Goal: Communication & Community: Answer question/provide support

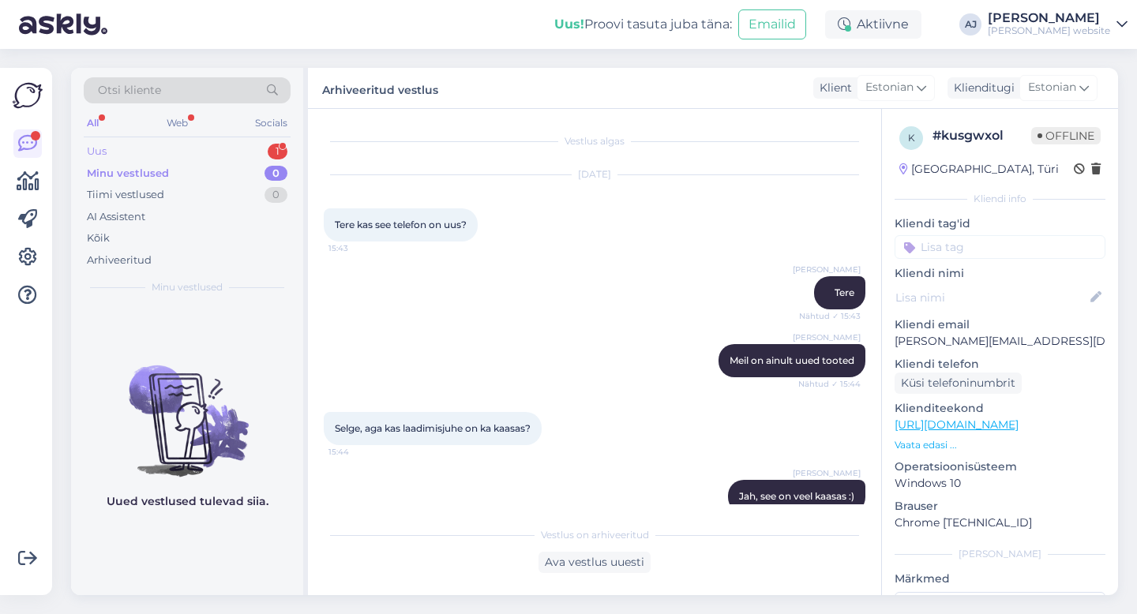
scroll to position [21, 0]
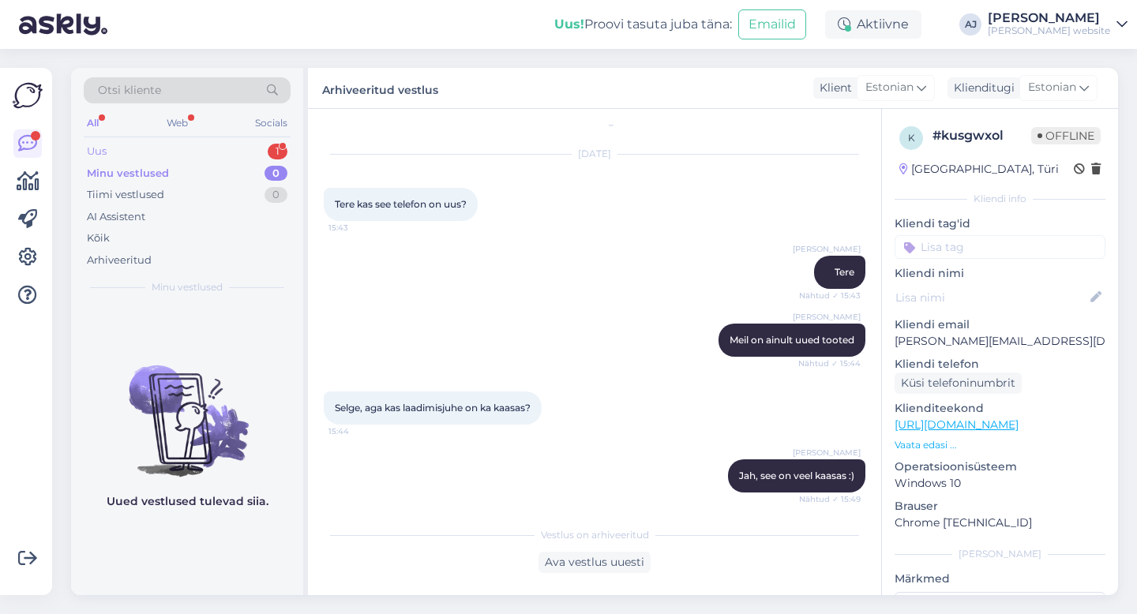
click at [105, 149] on div "Uus" at bounding box center [97, 152] width 20 height 16
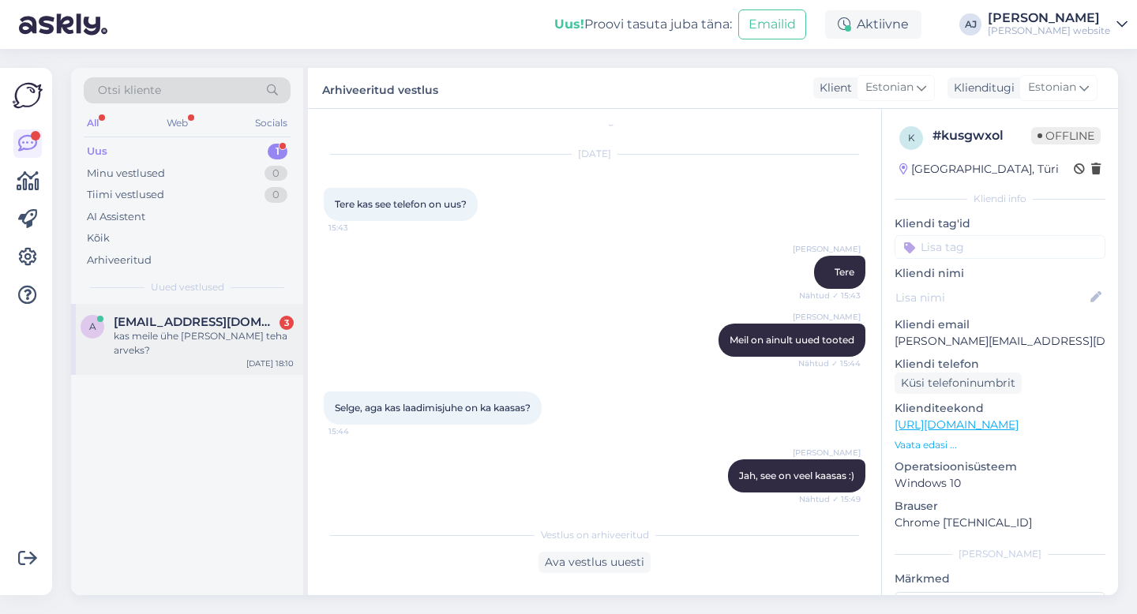
click at [137, 333] on div "kas meile ühe [PERSON_NAME] teha arveks?" at bounding box center [204, 343] width 180 height 28
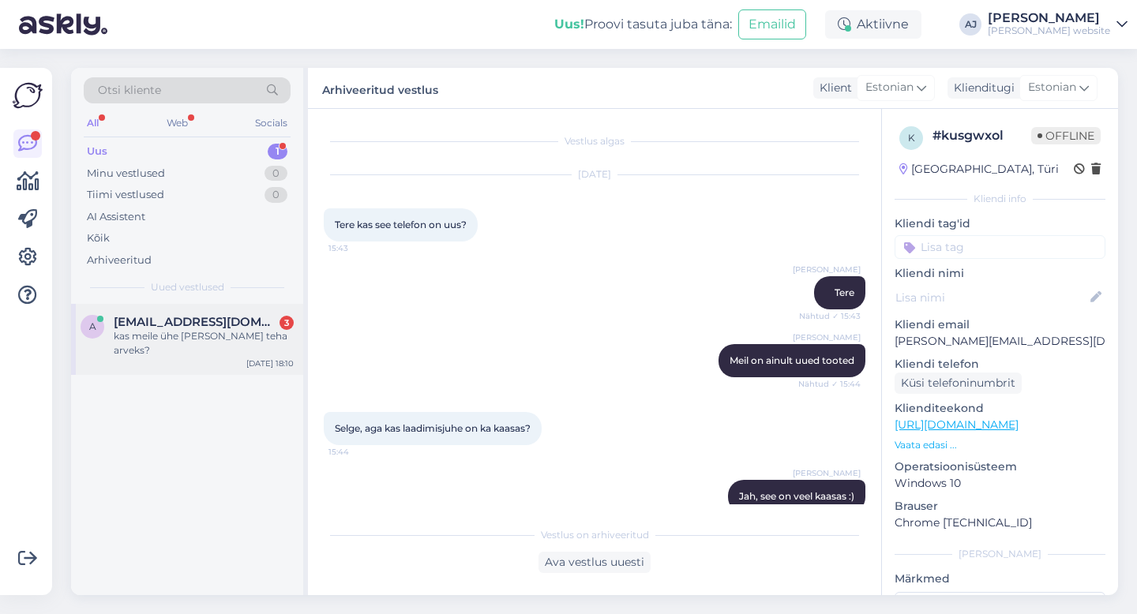
scroll to position [835, 0]
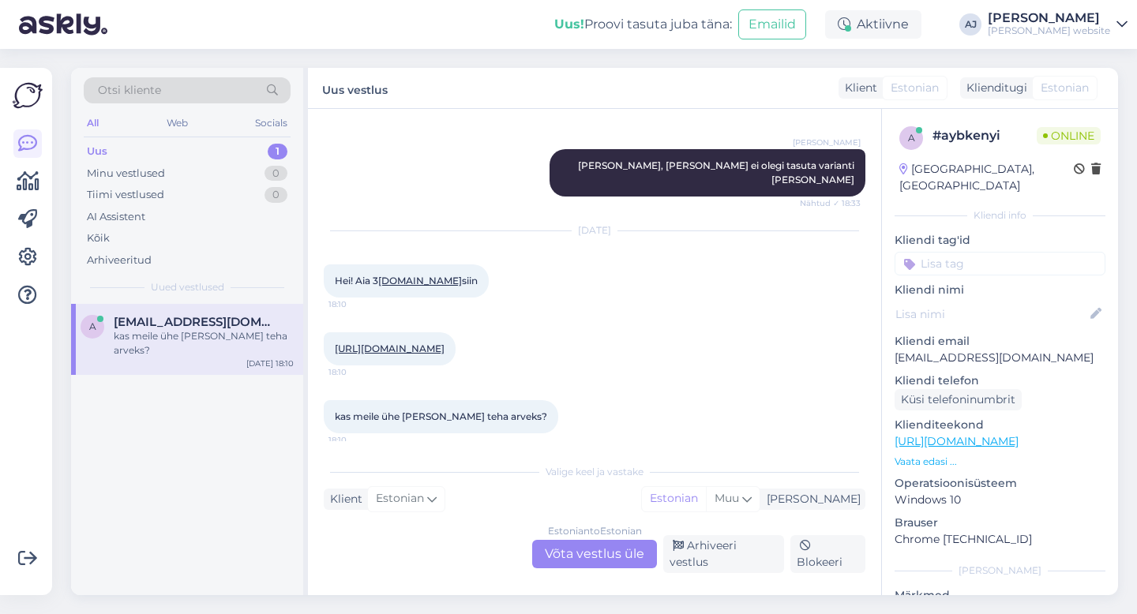
click at [568, 554] on div "Estonian to Estonian Võta vestlus üle" at bounding box center [594, 554] width 125 height 28
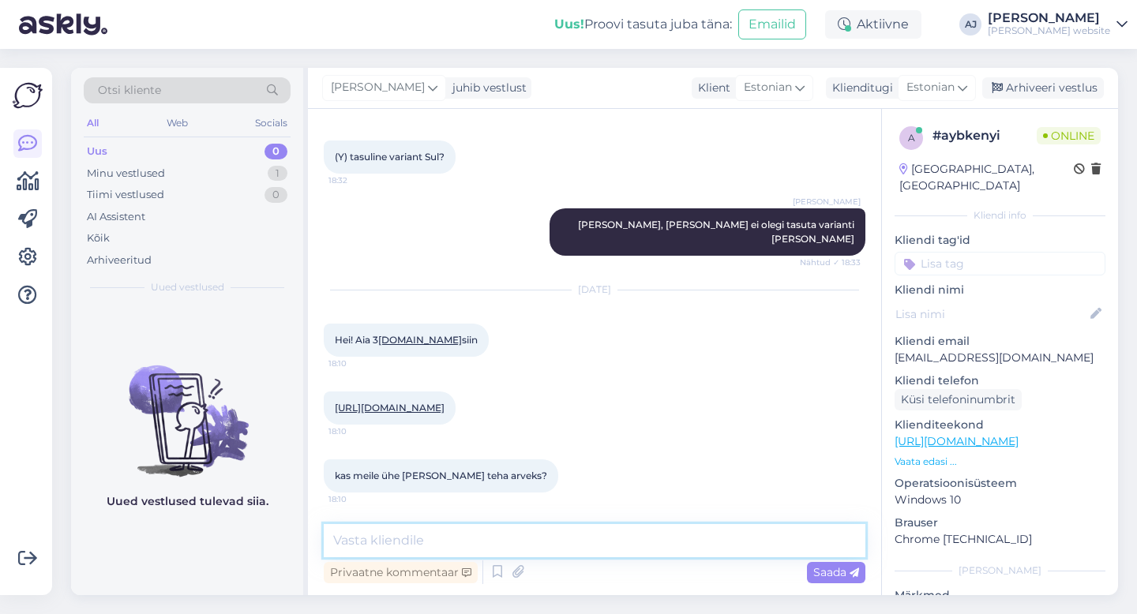
click at [371, 547] on textarea at bounding box center [595, 540] width 542 height 33
type textarea "Tere"
click at [819, 568] on span "Saada" at bounding box center [836, 572] width 46 height 14
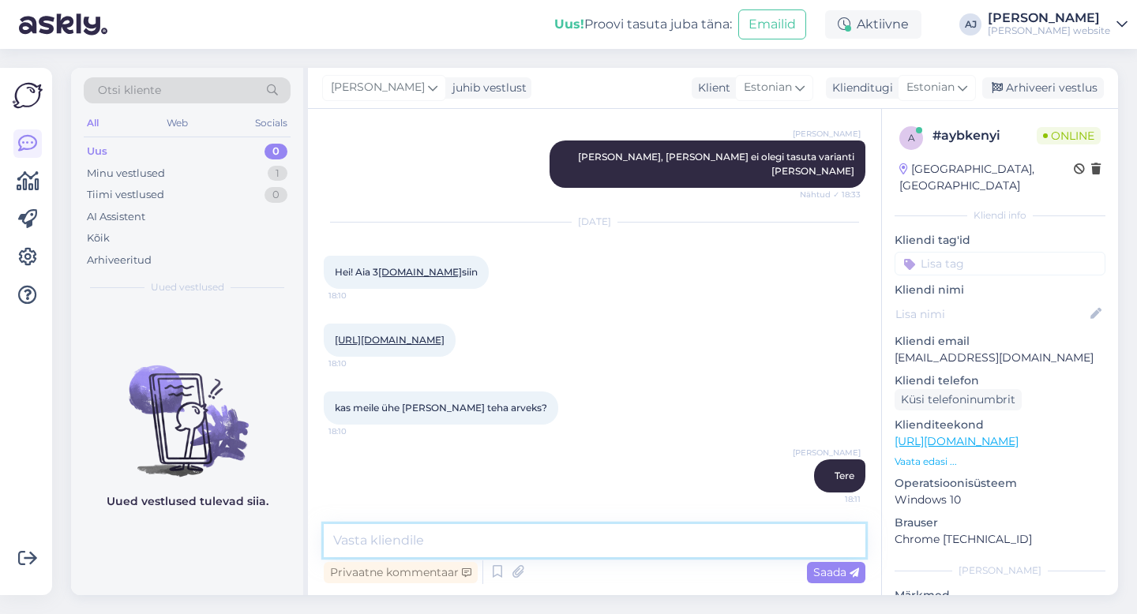
click at [372, 530] on textarea at bounding box center [595, 540] width 542 height 33
type textarea "Millist värvi korpusega?"
drag, startPoint x: 828, startPoint y: 568, endPoint x: 799, endPoint y: 548, distance: 35.3
click at [829, 568] on span "Saada" at bounding box center [836, 572] width 46 height 14
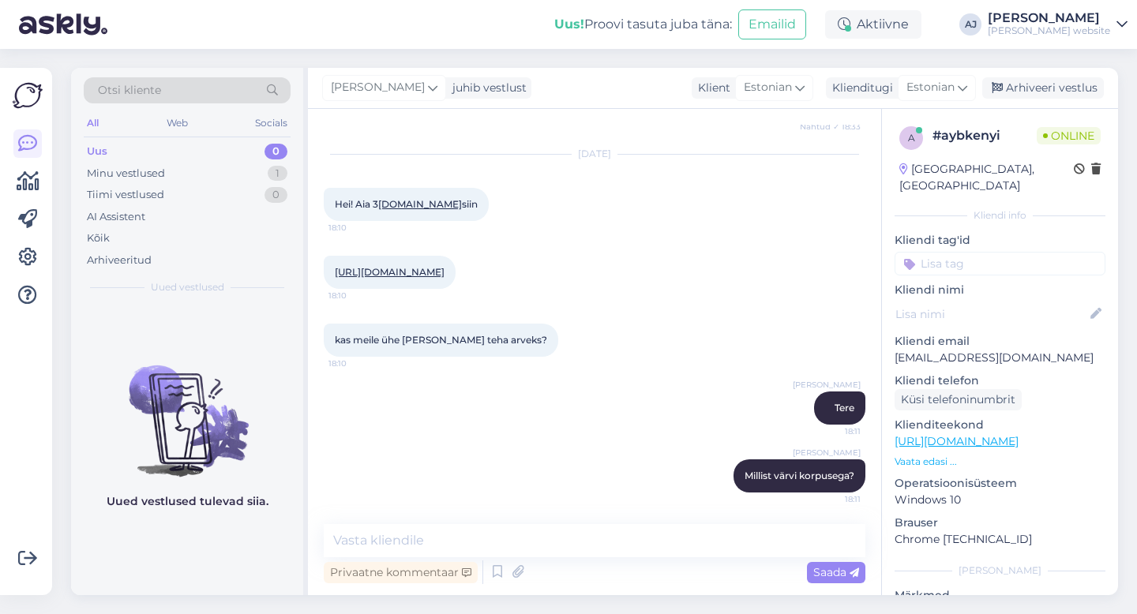
click at [445, 270] on link "[URL][DOMAIN_NAME]" at bounding box center [390, 272] width 110 height 12
click at [405, 536] on textarea at bounding box center [595, 540] width 542 height 33
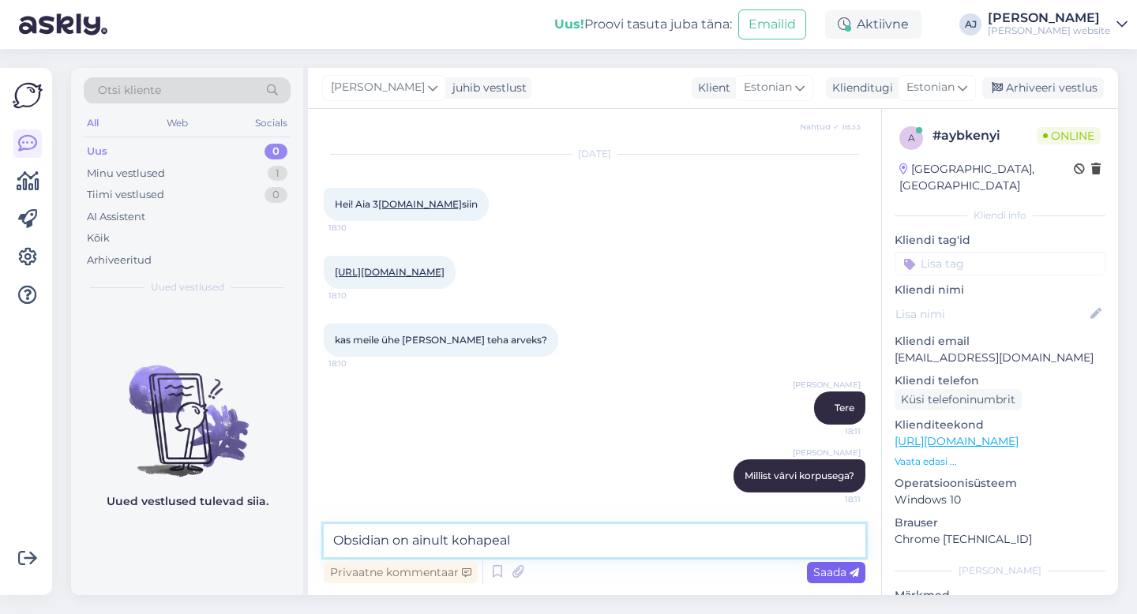
type textarea "Obsidian on ainult kohapeal"
click at [842, 576] on span "Saada" at bounding box center [836, 572] width 46 height 14
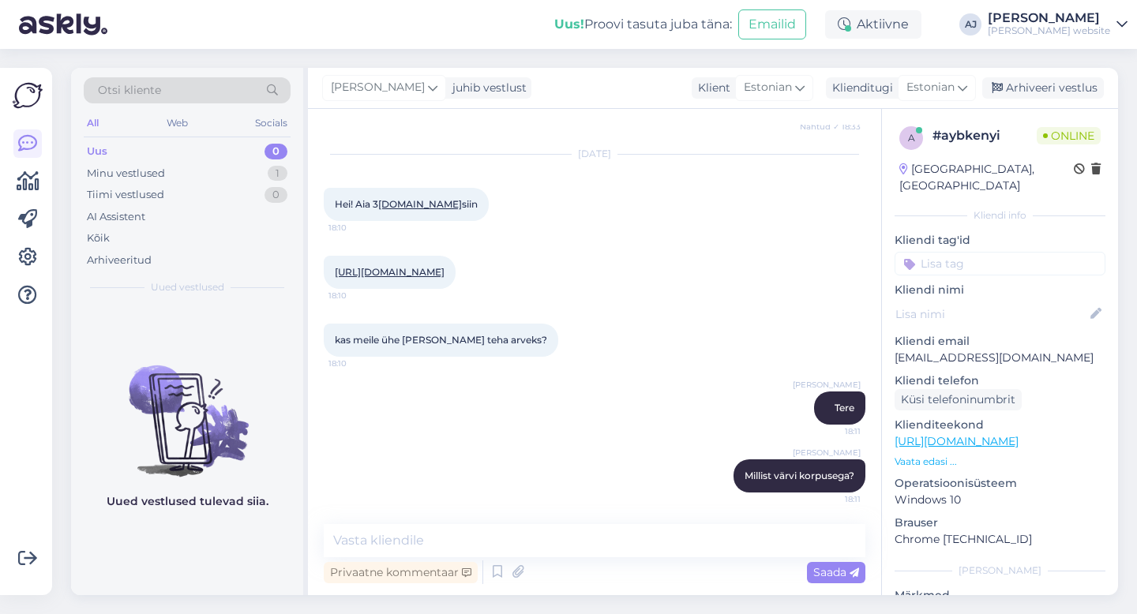
scroll to position [979, 0]
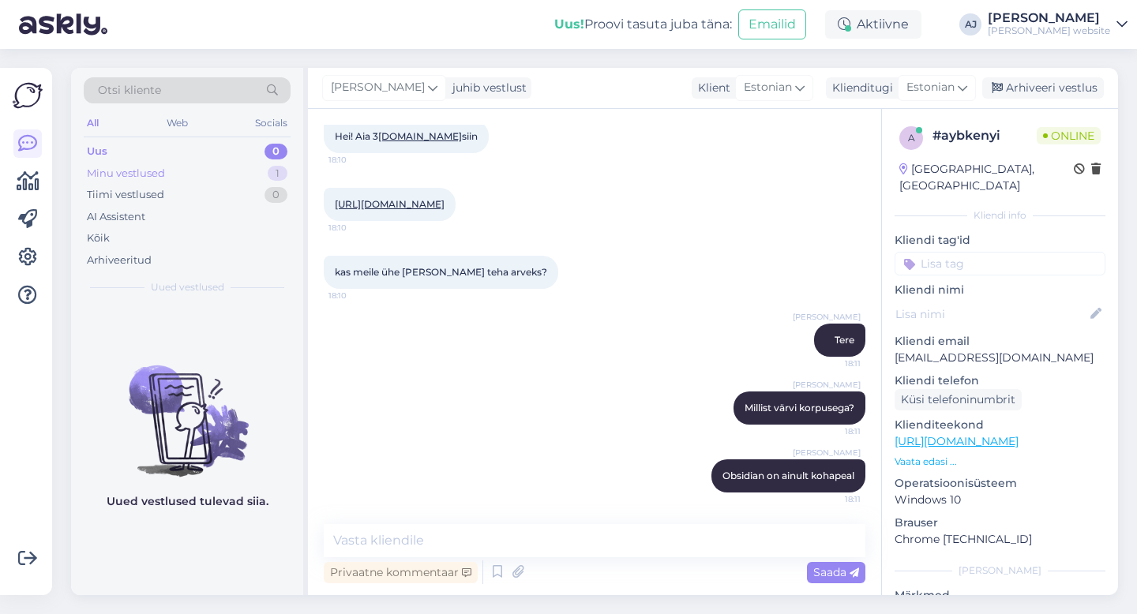
click at [122, 176] on div "Minu vestlused" at bounding box center [126, 174] width 78 height 16
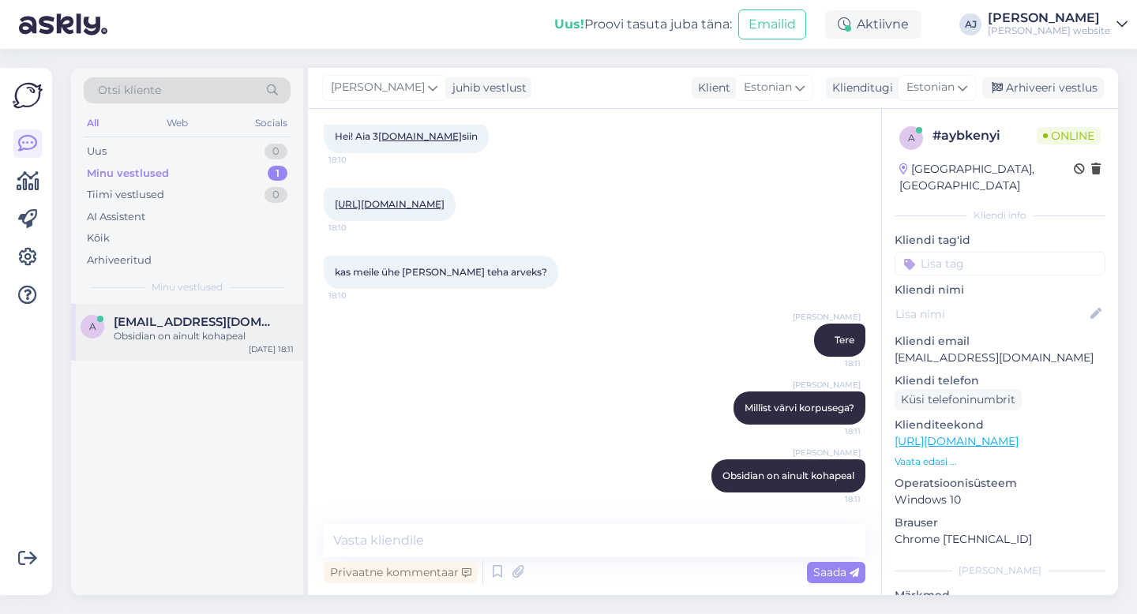
click at [159, 334] on div "Obsidian on ainult kohapeal" at bounding box center [204, 336] width 180 height 14
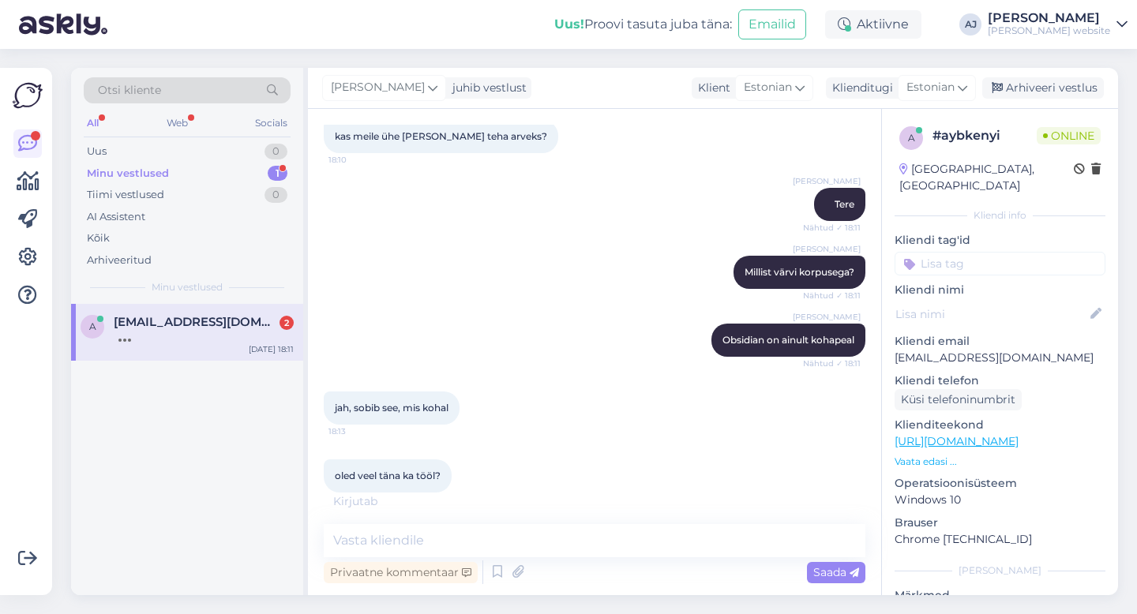
click at [150, 325] on span "[EMAIL_ADDRESS][DOMAIN_NAME]" at bounding box center [196, 322] width 164 height 14
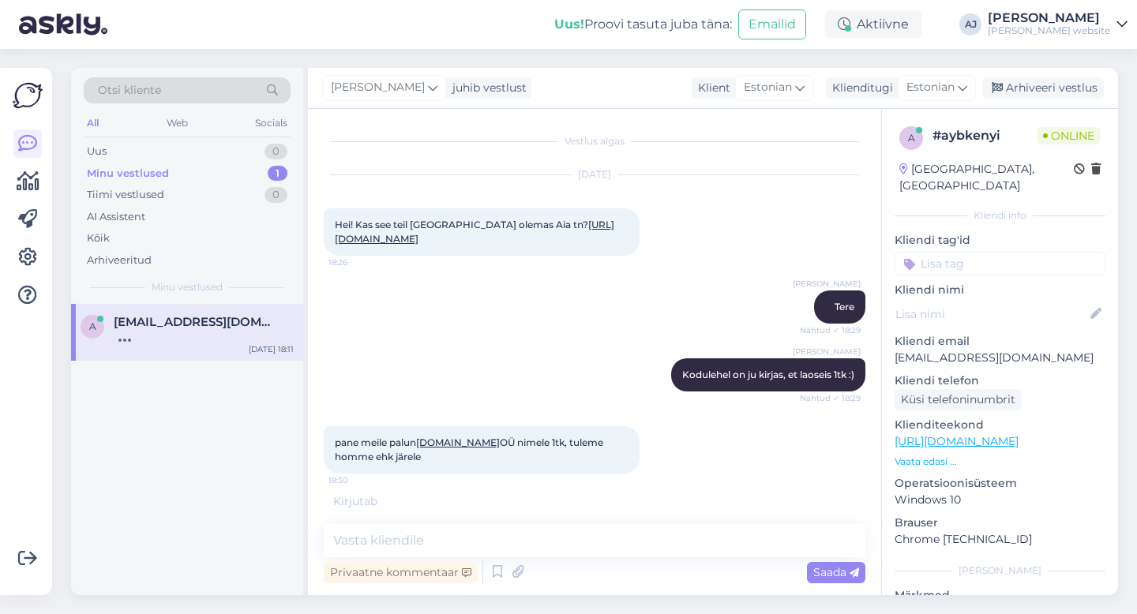
scroll to position [1183, 0]
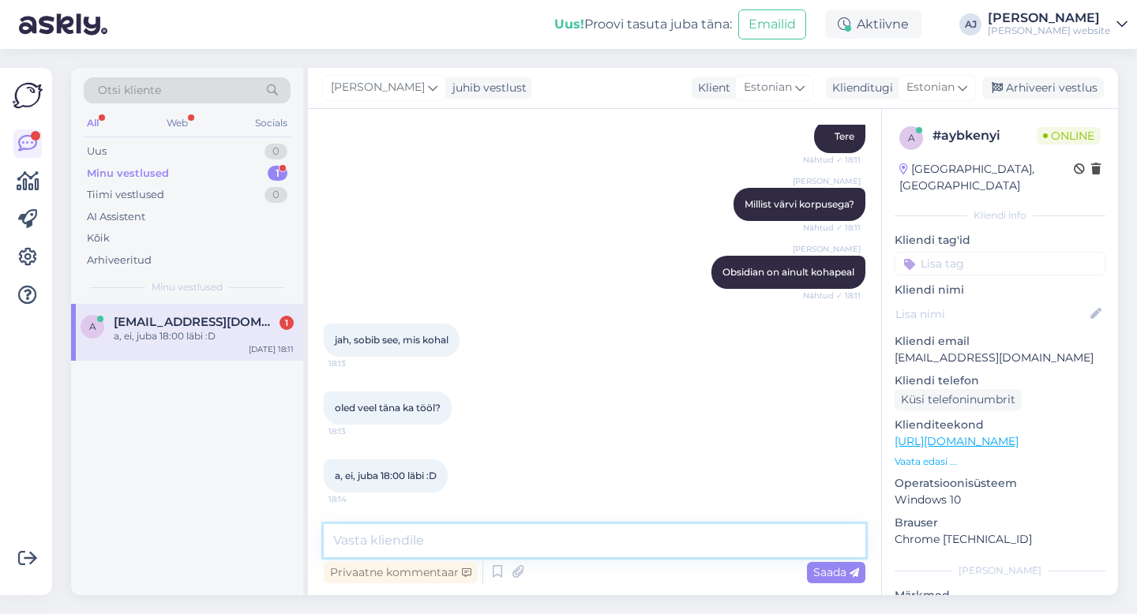
click at [363, 545] on textarea at bounding box center [595, 540] width 542 height 33
type textarea "[PERSON_NAME] veel majas"
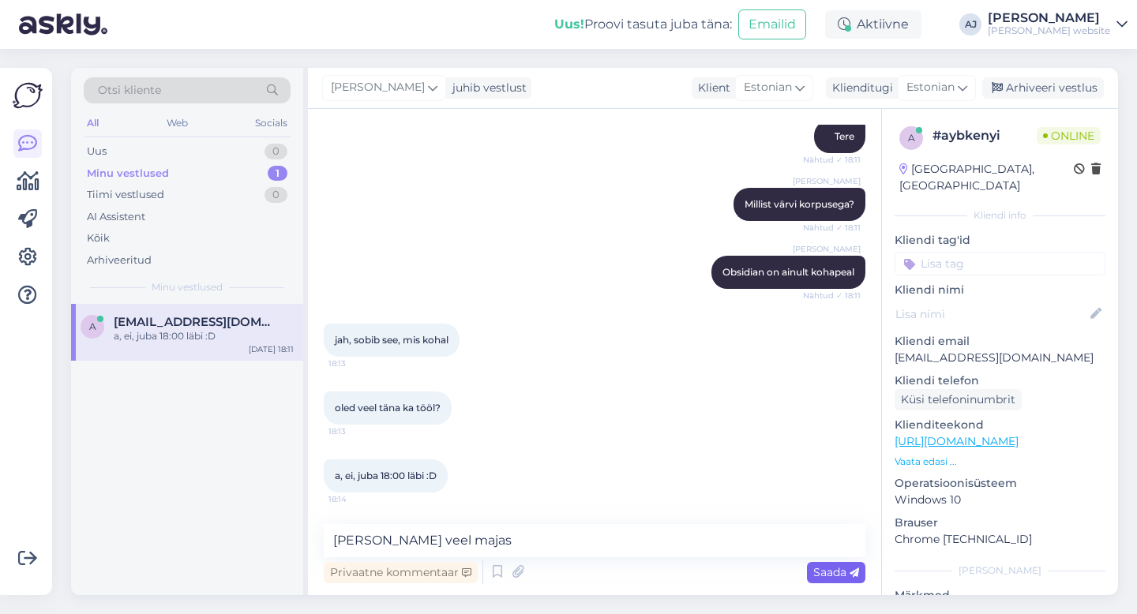
click at [816, 567] on span "Saada" at bounding box center [836, 572] width 46 height 14
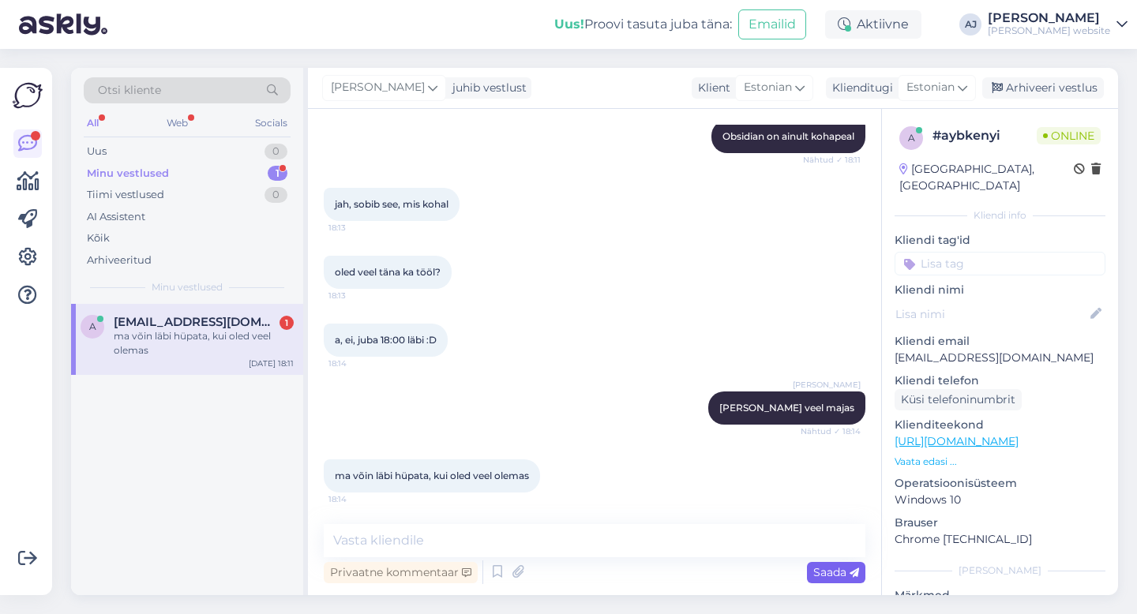
scroll to position [1386, 0]
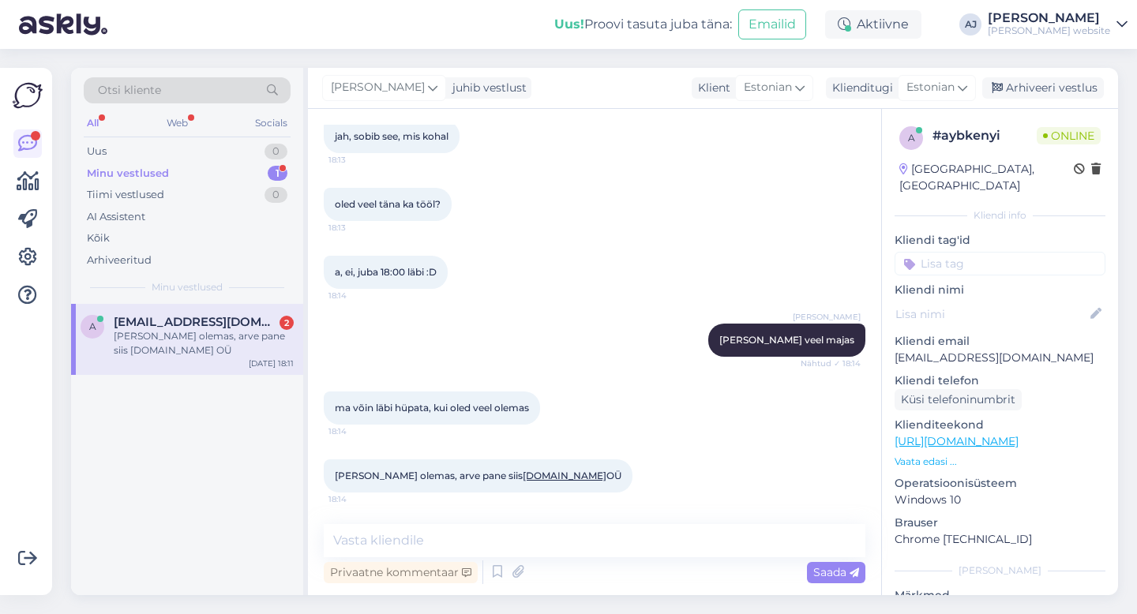
click at [128, 337] on div "[PERSON_NAME] olemas, arve pane siis [DOMAIN_NAME] OÜ" at bounding box center [204, 343] width 180 height 28
click at [384, 536] on textarea at bounding box center [595, 540] width 542 height 33
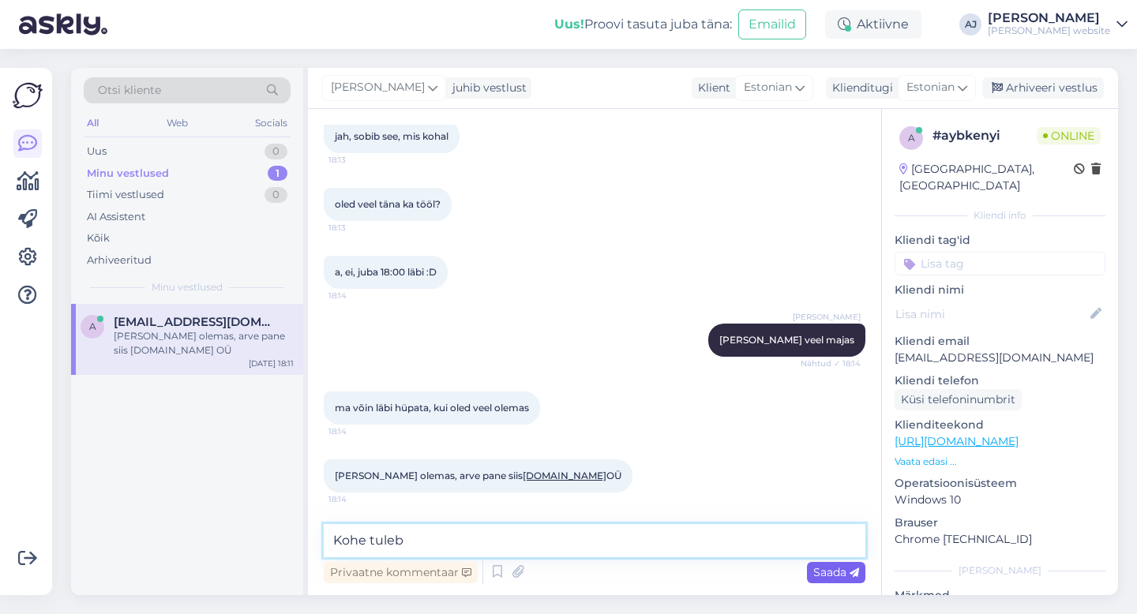
type textarea "Kohe tuleb"
click at [840, 568] on span "Saada" at bounding box center [836, 572] width 46 height 14
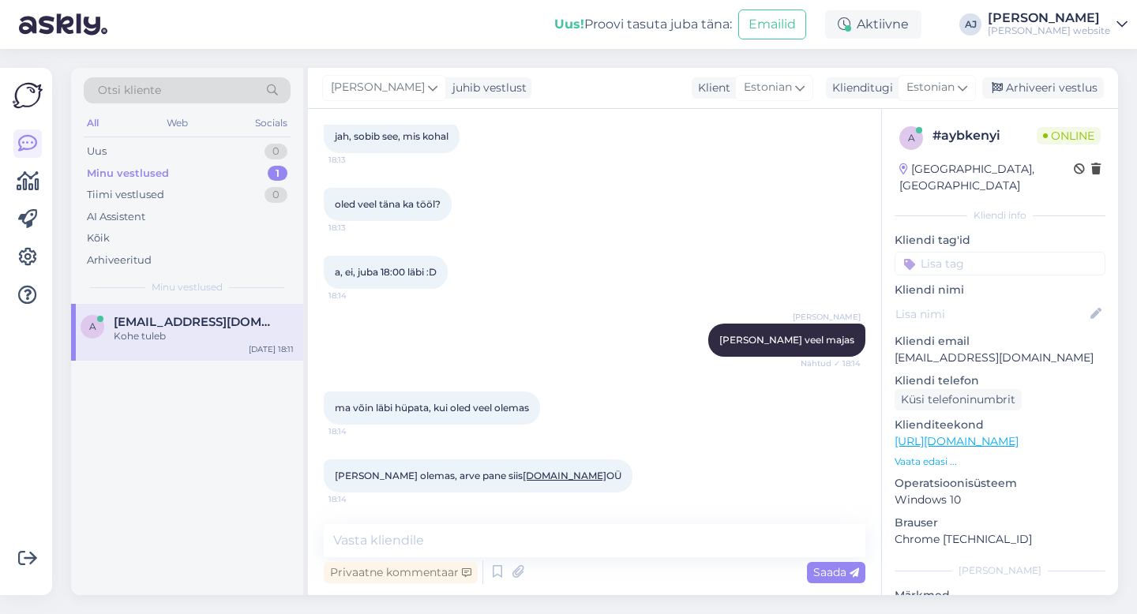
scroll to position [1454, 0]
